Goal: Find specific page/section: Find specific page/section

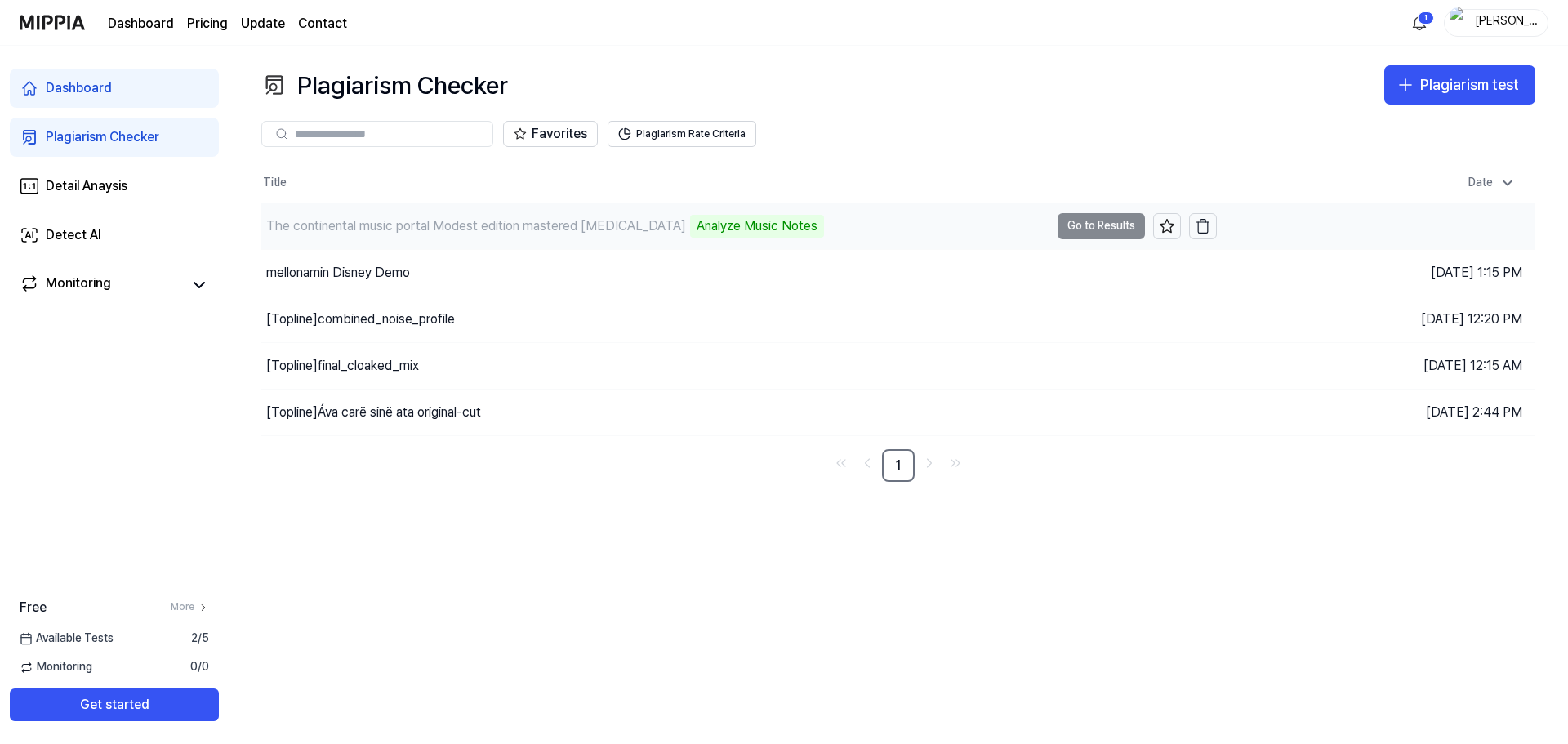
click at [1071, 224] on td "The continental music portal Modest edition mastered [MEDICAL_DATA] Analyze Mus…" at bounding box center [739, 226] width 955 height 46
click at [1418, 25] on html "Dashboard Pricing Update Contact 1 [PERSON_NAME] Dashboard Plagiarism Checker D…" at bounding box center [784, 372] width 1568 height 744
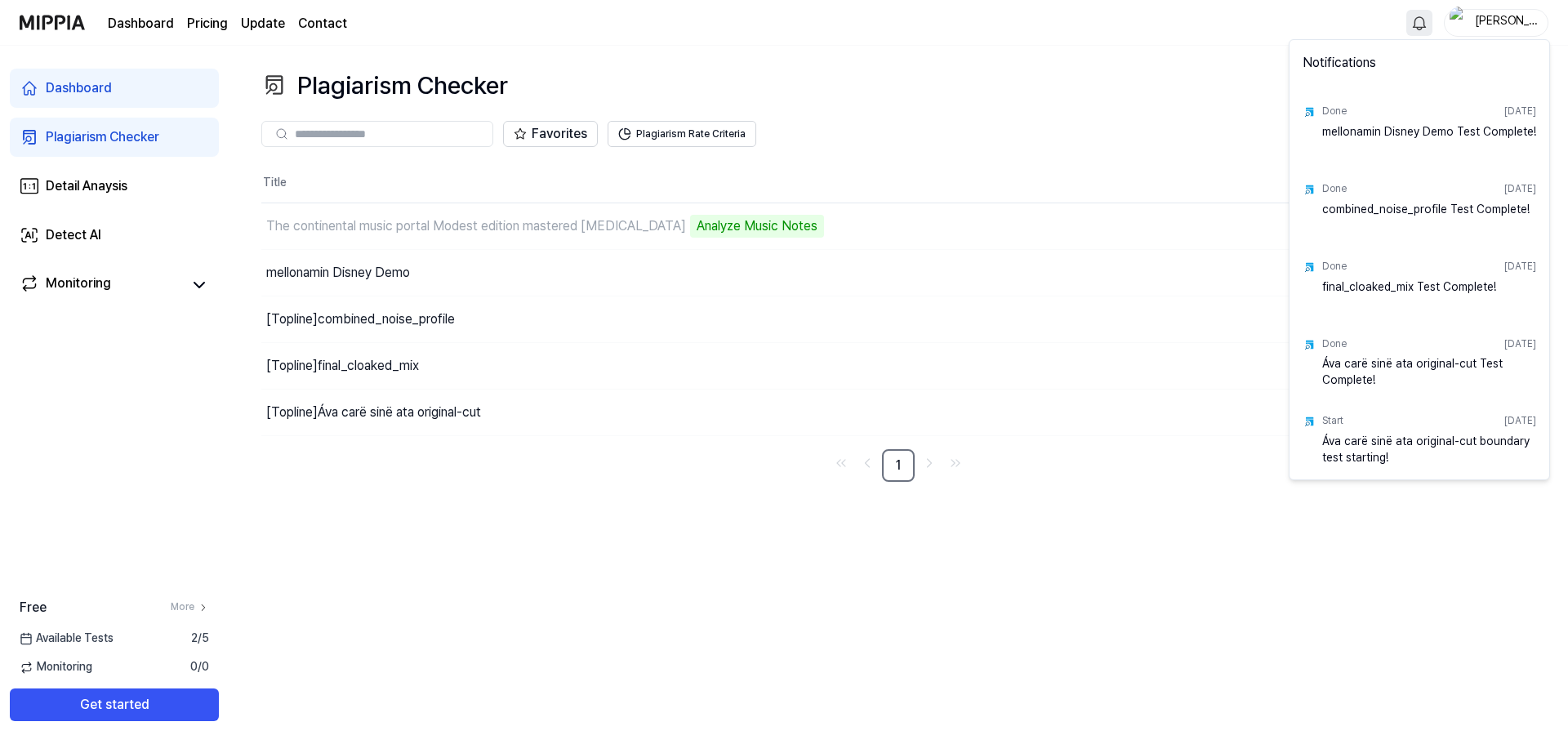
click at [1421, 23] on html "Dashboard Pricing Update Contact [PERSON_NAME] Plagiarism Checker Detail Anaysi…" at bounding box center [784, 372] width 1568 height 744
